Goal: Transaction & Acquisition: Purchase product/service

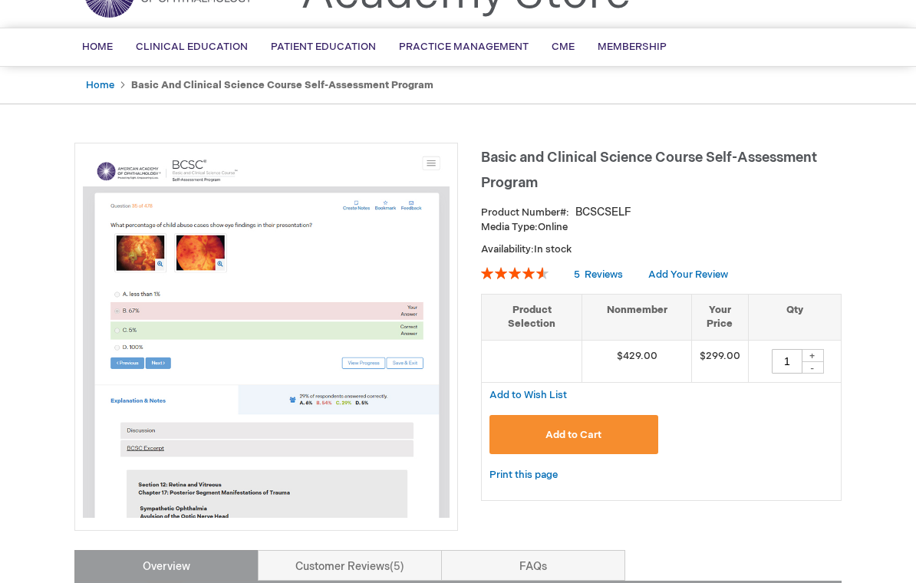
scroll to position [58, 0]
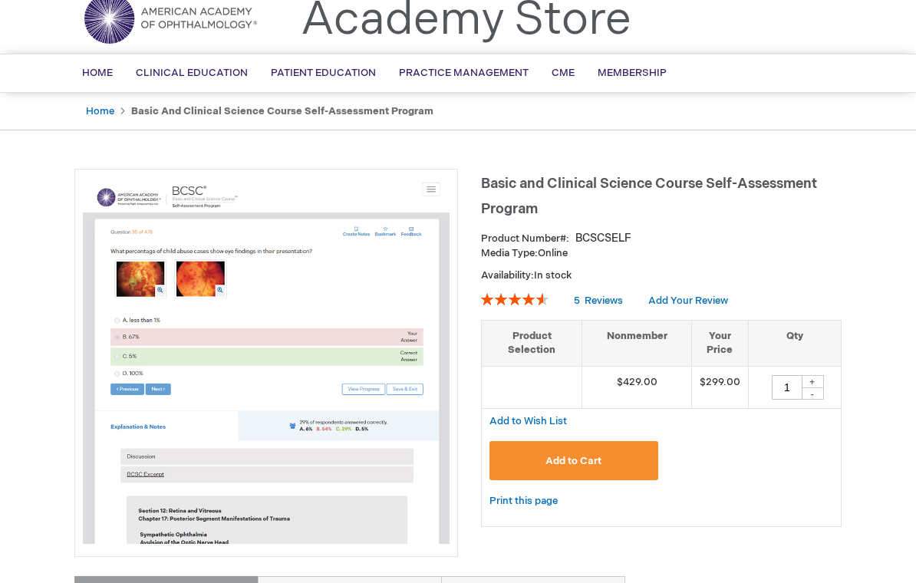
click at [377, 196] on img at bounding box center [266, 361] width 367 height 367
click at [298, 106] on strong "Basic and Clinical Science Course Self-Assessment Program" at bounding box center [282, 112] width 302 height 12
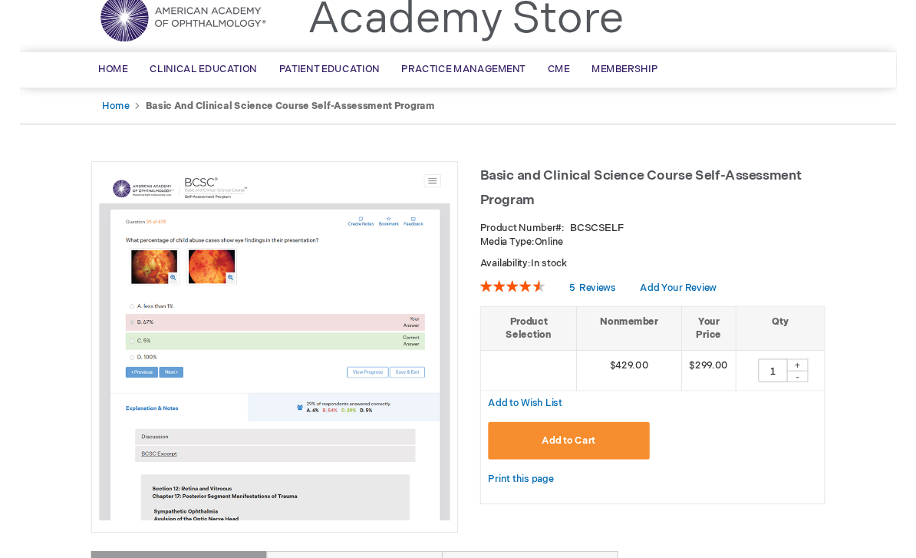
scroll to position [0, 0]
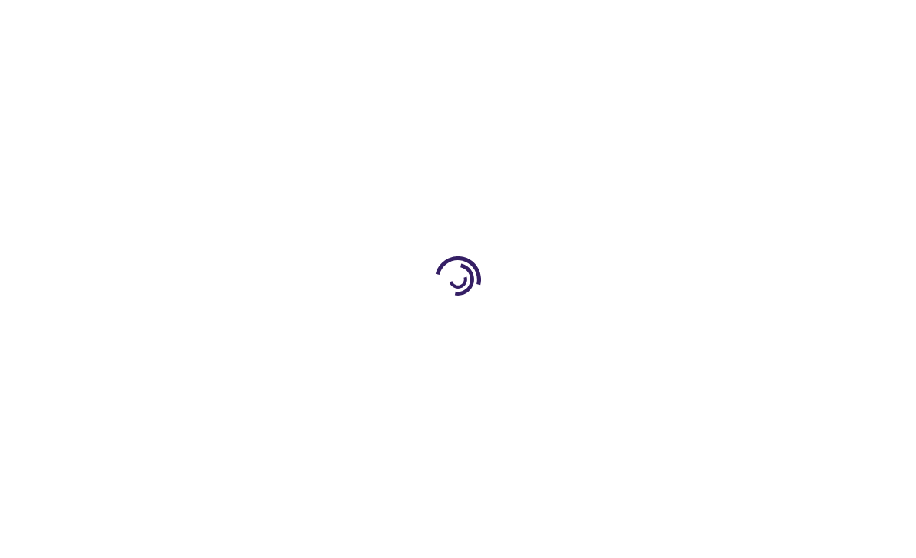
type input "1"
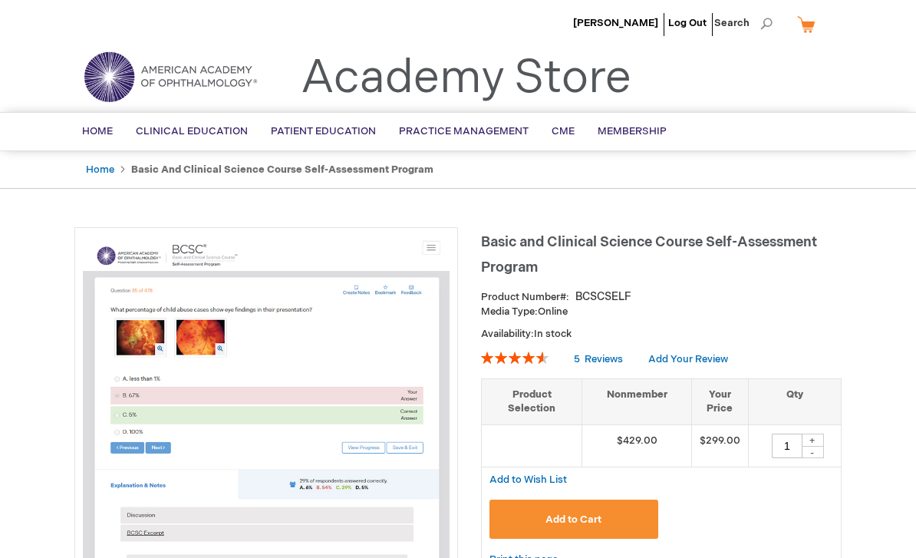
click at [651, 124] on link "Membership" at bounding box center [632, 132] width 92 height 38
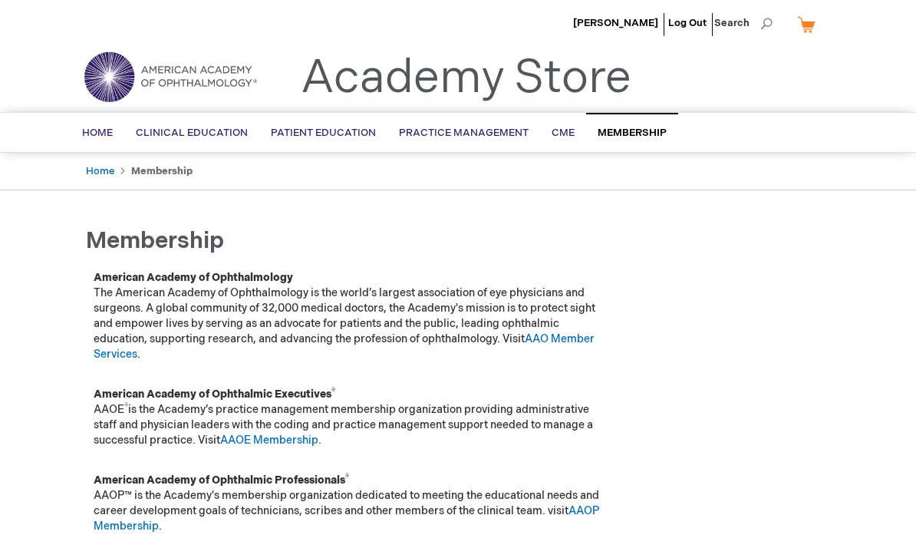
click at [107, 131] on span "Home" at bounding box center [97, 133] width 31 height 12
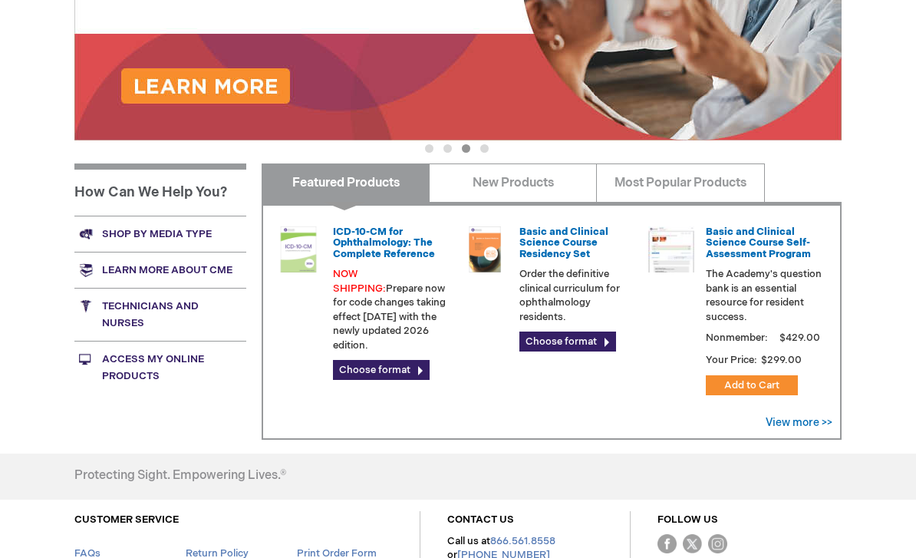
scroll to position [460, 0]
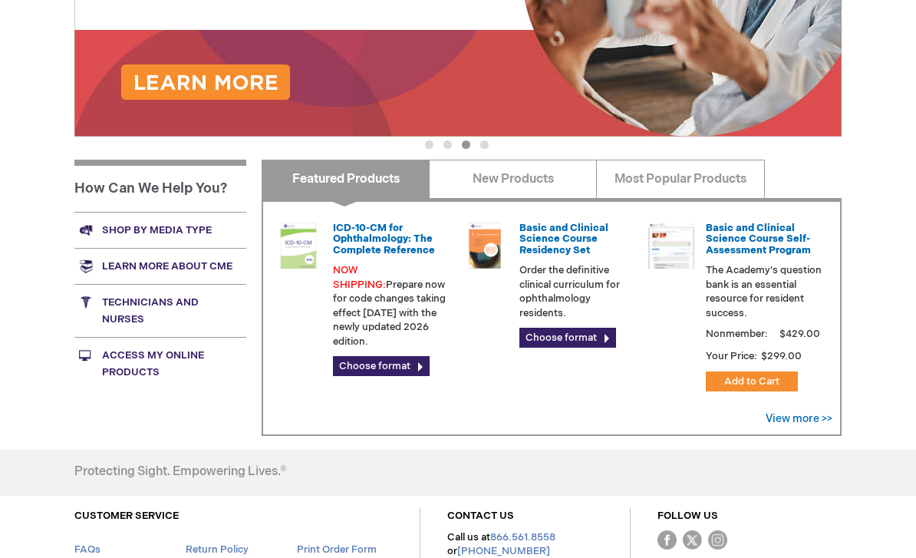
click at [206, 361] on link "Access My Online Products" at bounding box center [160, 363] width 172 height 53
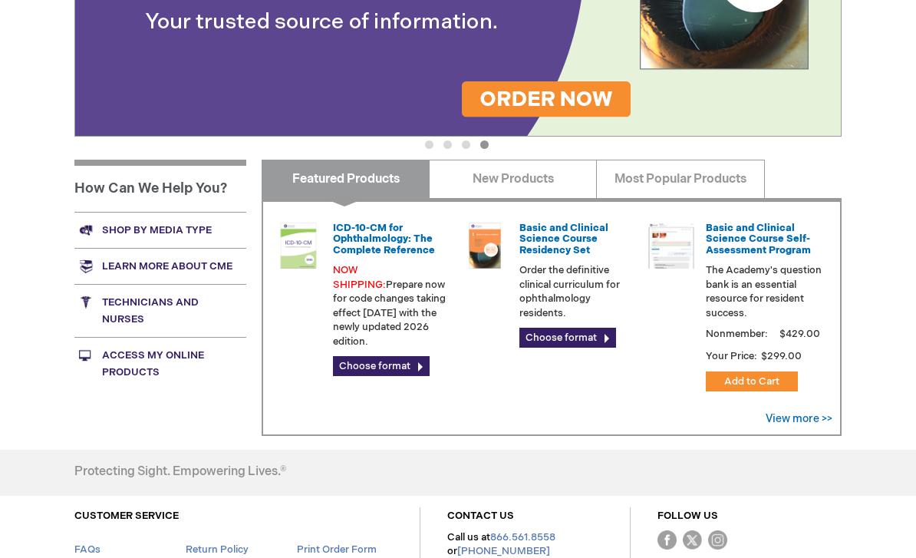
scroll to position [485, 0]
